Goal: Task Accomplishment & Management: Use online tool/utility

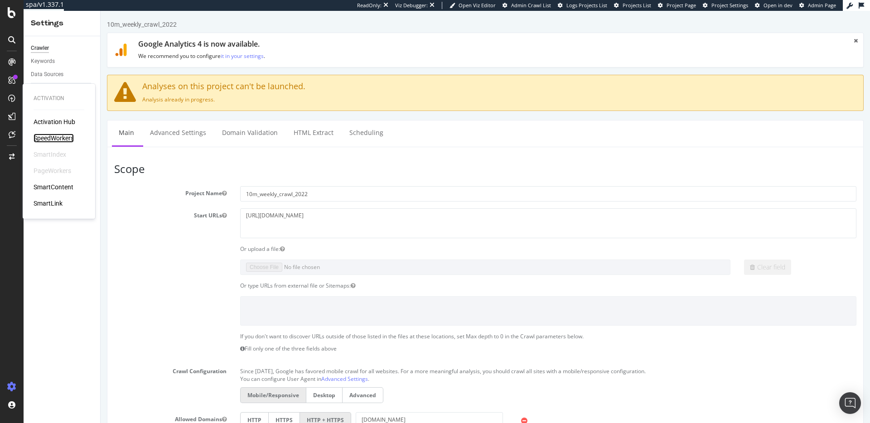
click at [67, 138] on div "SpeedWorkers" at bounding box center [54, 138] width 40 height 9
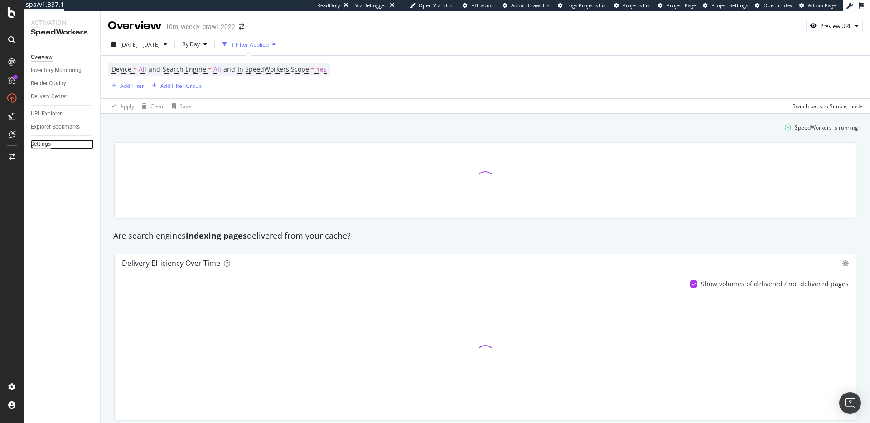
click at [46, 145] on div "Settings" at bounding box center [41, 145] width 20 height 10
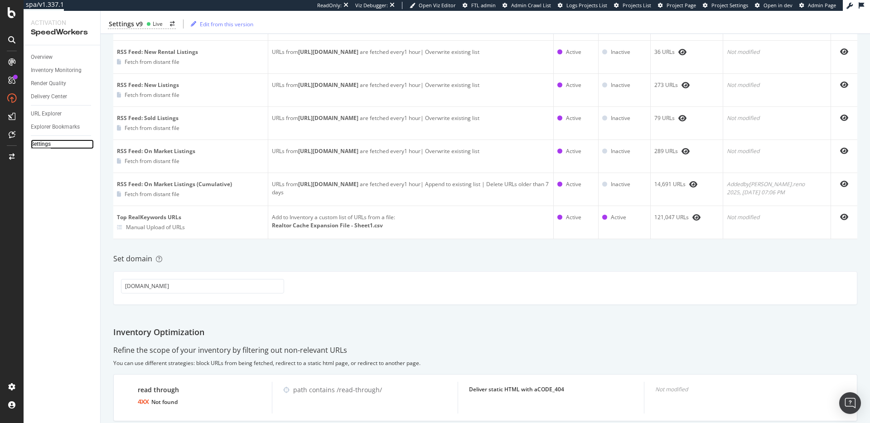
scroll to position [154, 0]
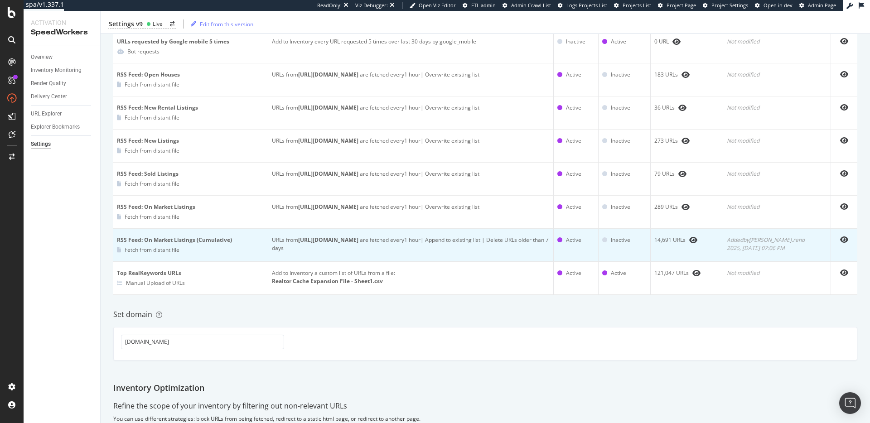
click at [678, 240] on div "14,691 URLs" at bounding box center [686, 240] width 65 height 8
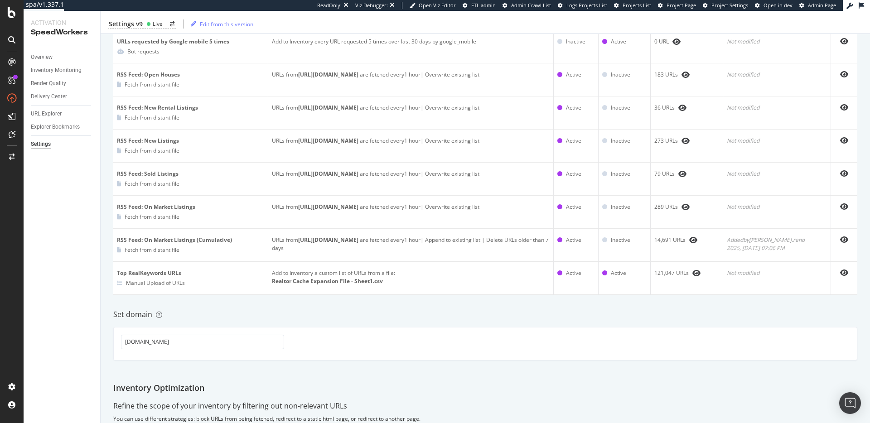
click at [622, 320] on div "Inventory Cache behaviors Quality Controls Control Center List all URLs to cach…" at bounding box center [485, 260] width 769 height 717
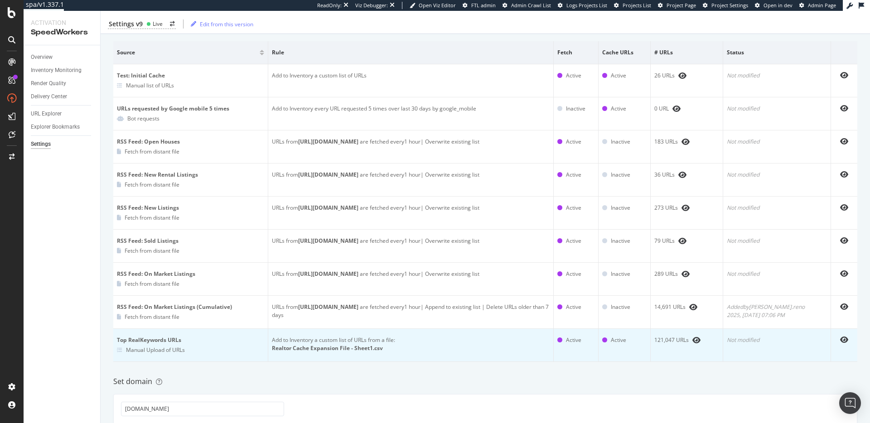
scroll to position [82, 0]
